Goal: Information Seeking & Learning: Understand process/instructions

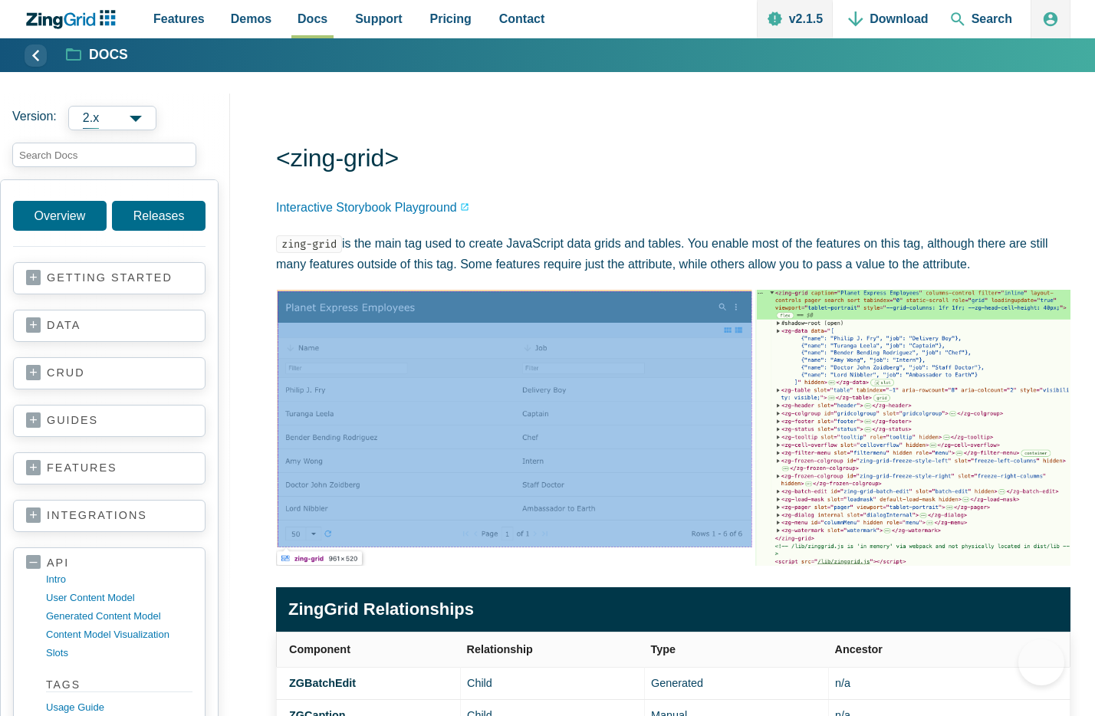
click at [107, 275] on link "getting started" at bounding box center [109, 277] width 166 height 15
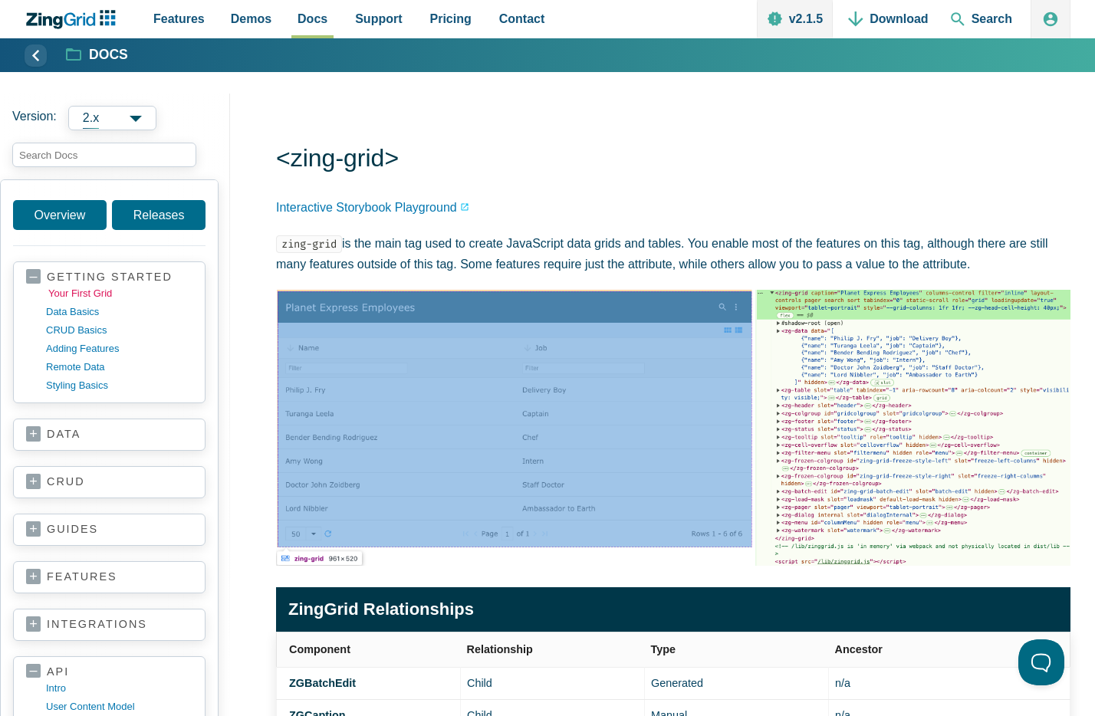
click at [85, 296] on link "your first grid" at bounding box center [121, 294] width 146 height 18
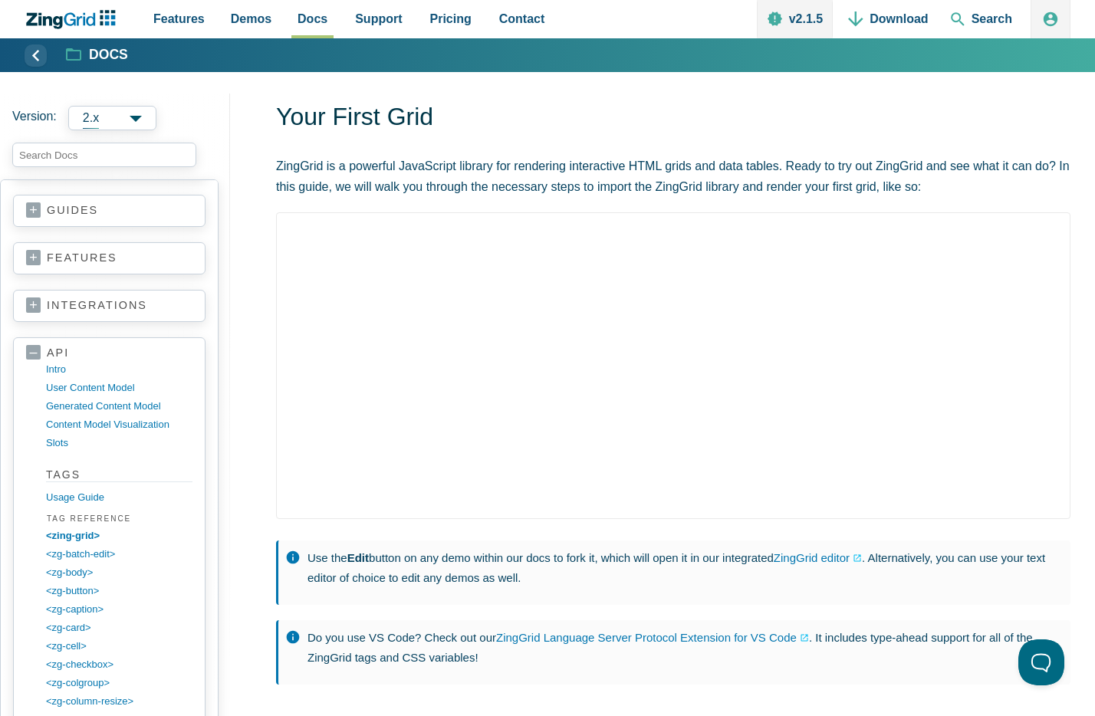
scroll to position [317, 0]
click at [65, 540] on link "<zing-grid>" at bounding box center [121, 539] width 146 height 18
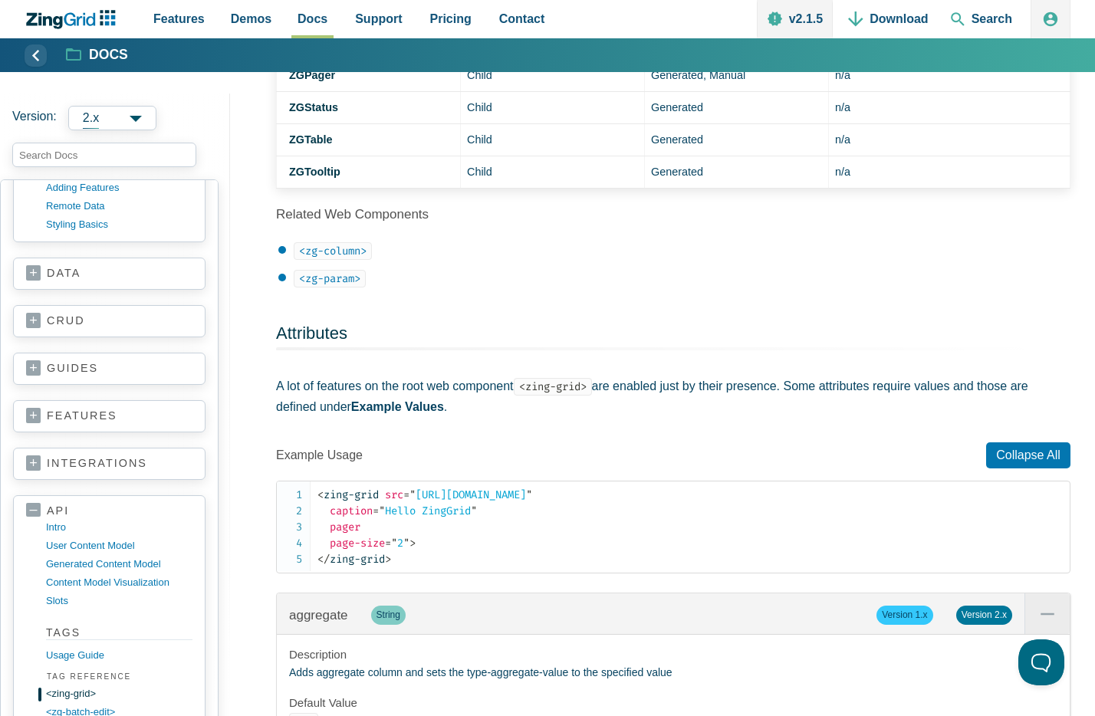
scroll to position [1021, 0]
